Goal: Task Accomplishment & Management: Manage account settings

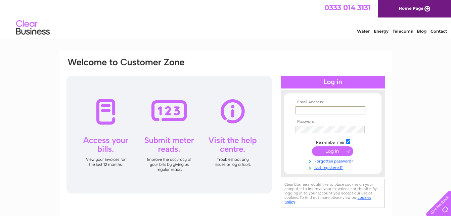
click at [316, 111] on input "text" at bounding box center [331, 110] width 70 height 8
type input "lauriemyers3@aol.co.uk"
click at [331, 152] on input "submit" at bounding box center [332, 149] width 41 height 9
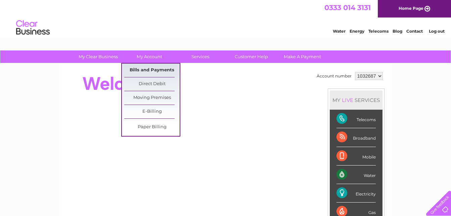
click at [138, 72] on link "Bills and Payments" at bounding box center [151, 69] width 55 height 13
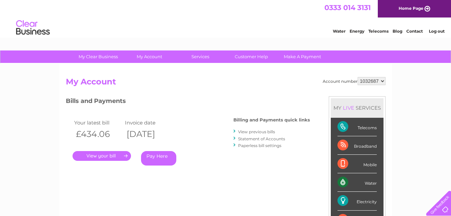
click at [102, 155] on link "." at bounding box center [102, 156] width 58 height 10
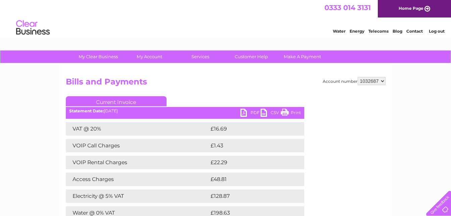
click at [289, 112] on link "Print" at bounding box center [291, 114] width 20 height 10
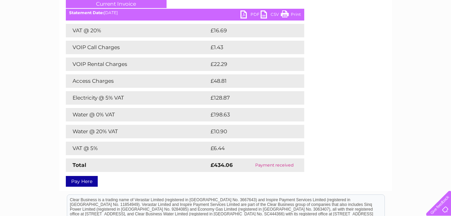
scroll to position [101, 0]
